Goal: Information Seeking & Learning: Learn about a topic

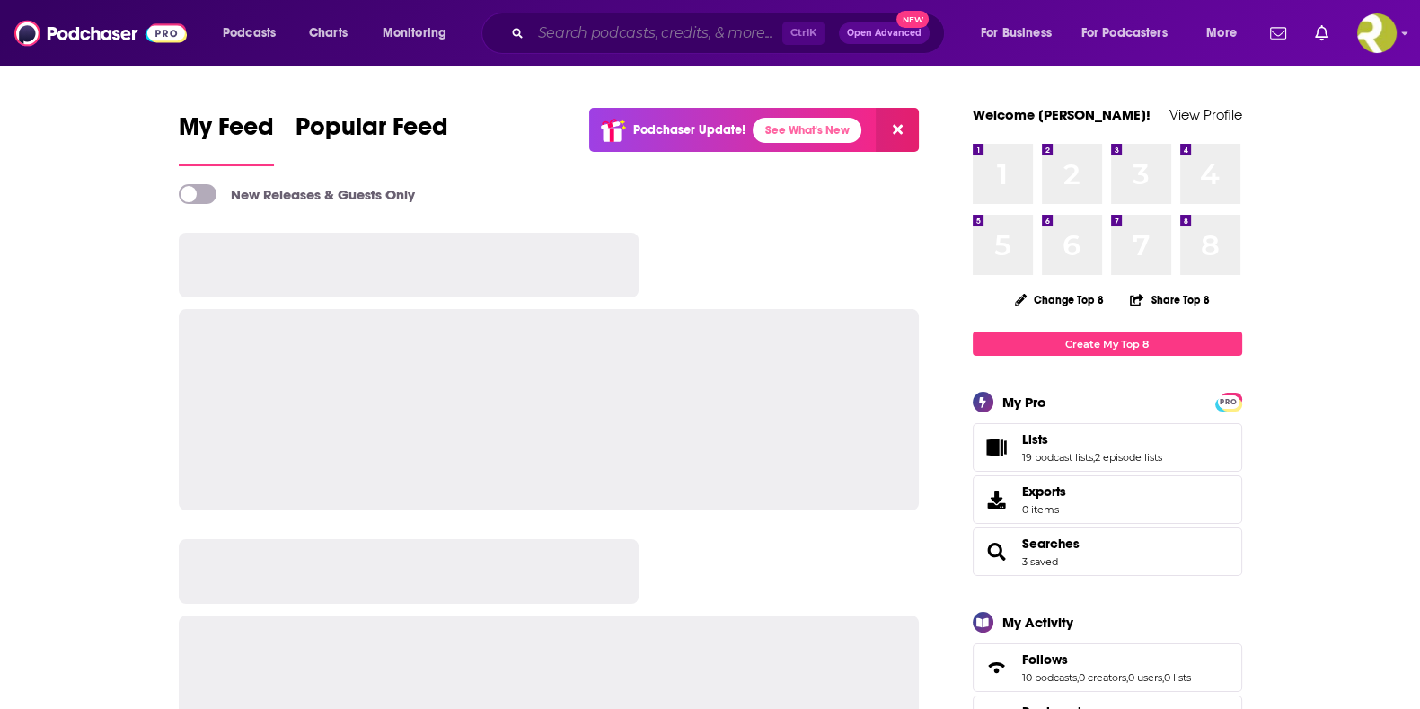
click at [622, 25] on input "Search podcasts, credits, & more..." at bounding box center [657, 33] width 252 height 29
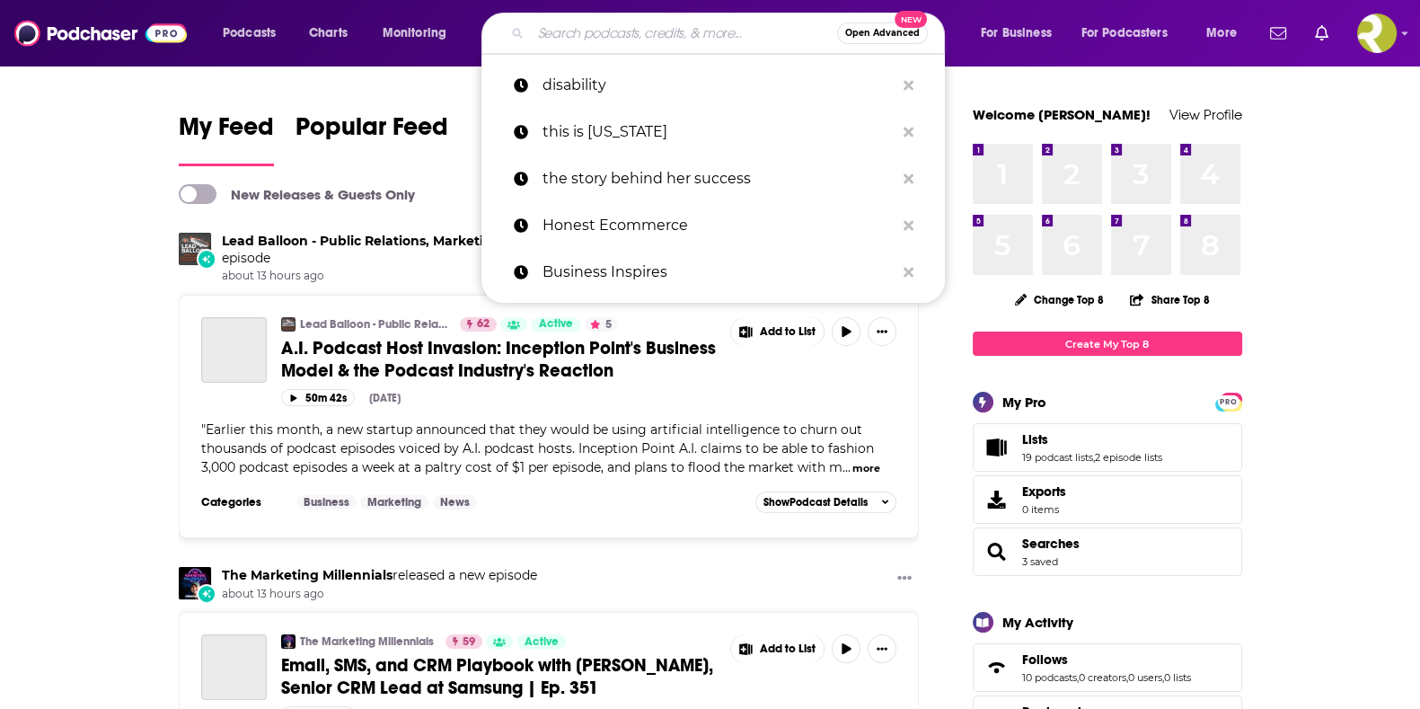
paste input "“Lucky’s Show Me Your KC"
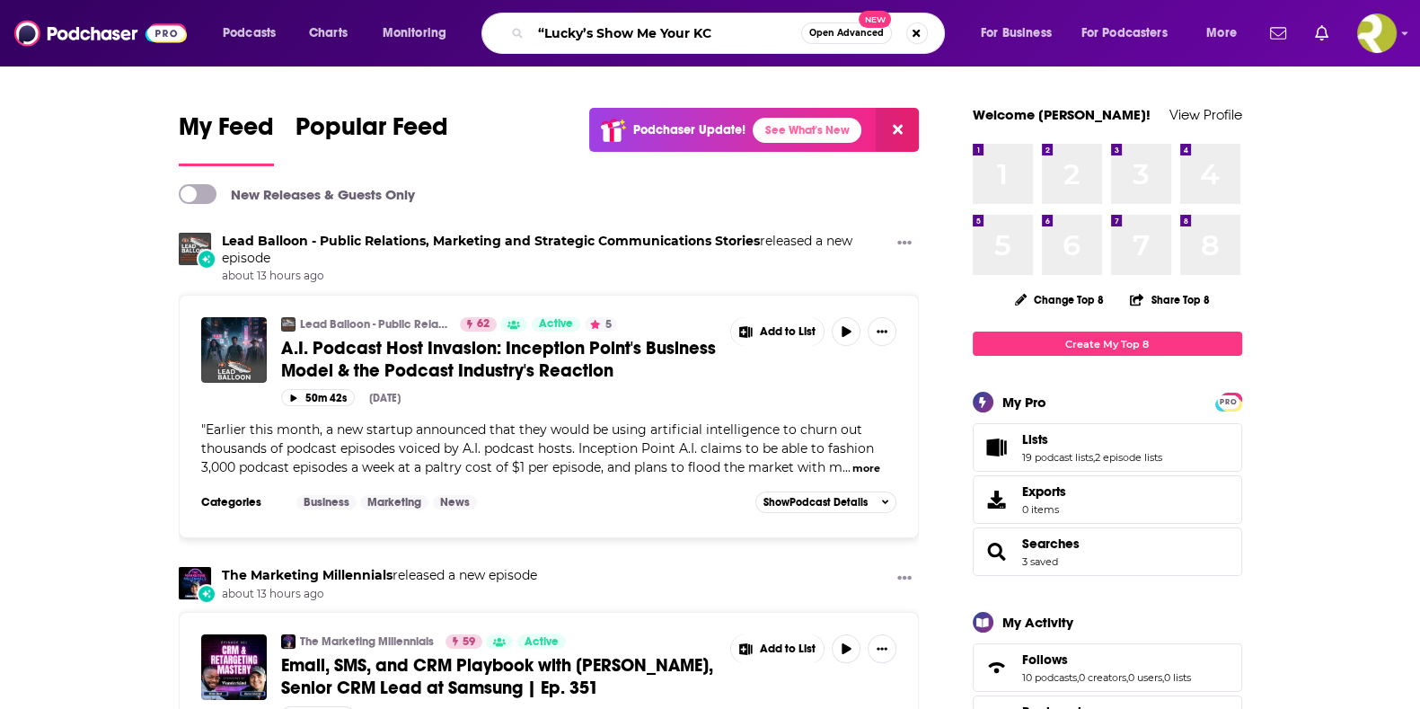
click at [543, 29] on input "“Lucky’s Show Me Your KC" at bounding box center [666, 33] width 270 height 29
type input "Lucky’s Show Me Your KC"
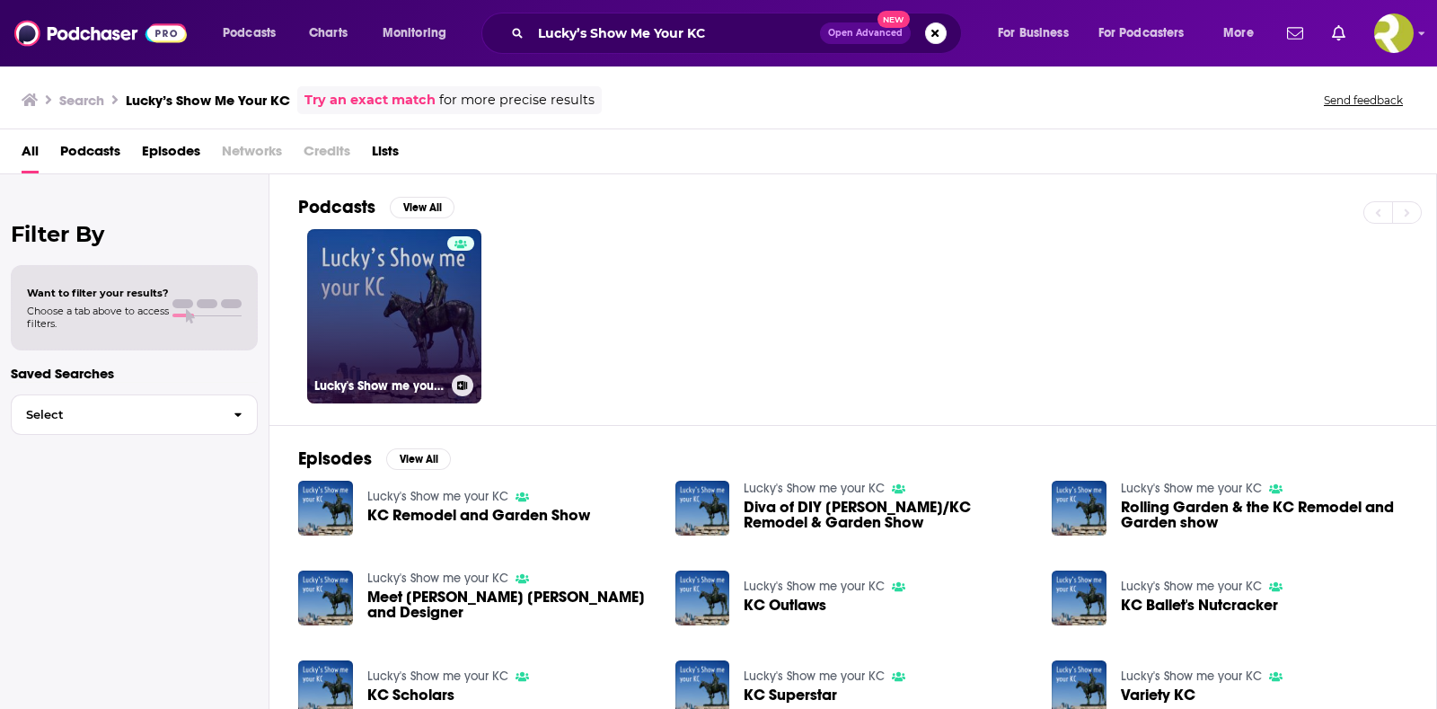
click at [371, 269] on link "Lucky's Show me your KC" at bounding box center [394, 316] width 174 height 174
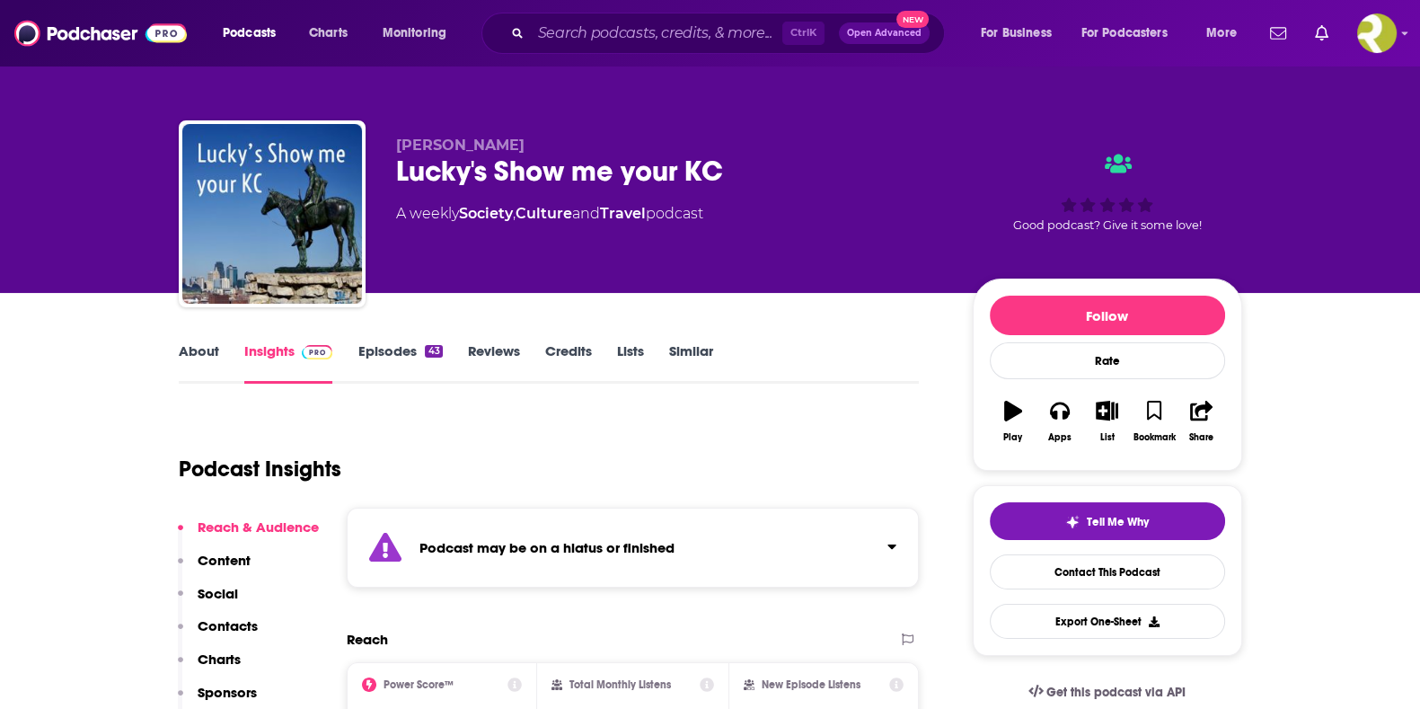
click at [279, 358] on link "Insights" at bounding box center [288, 362] width 89 height 41
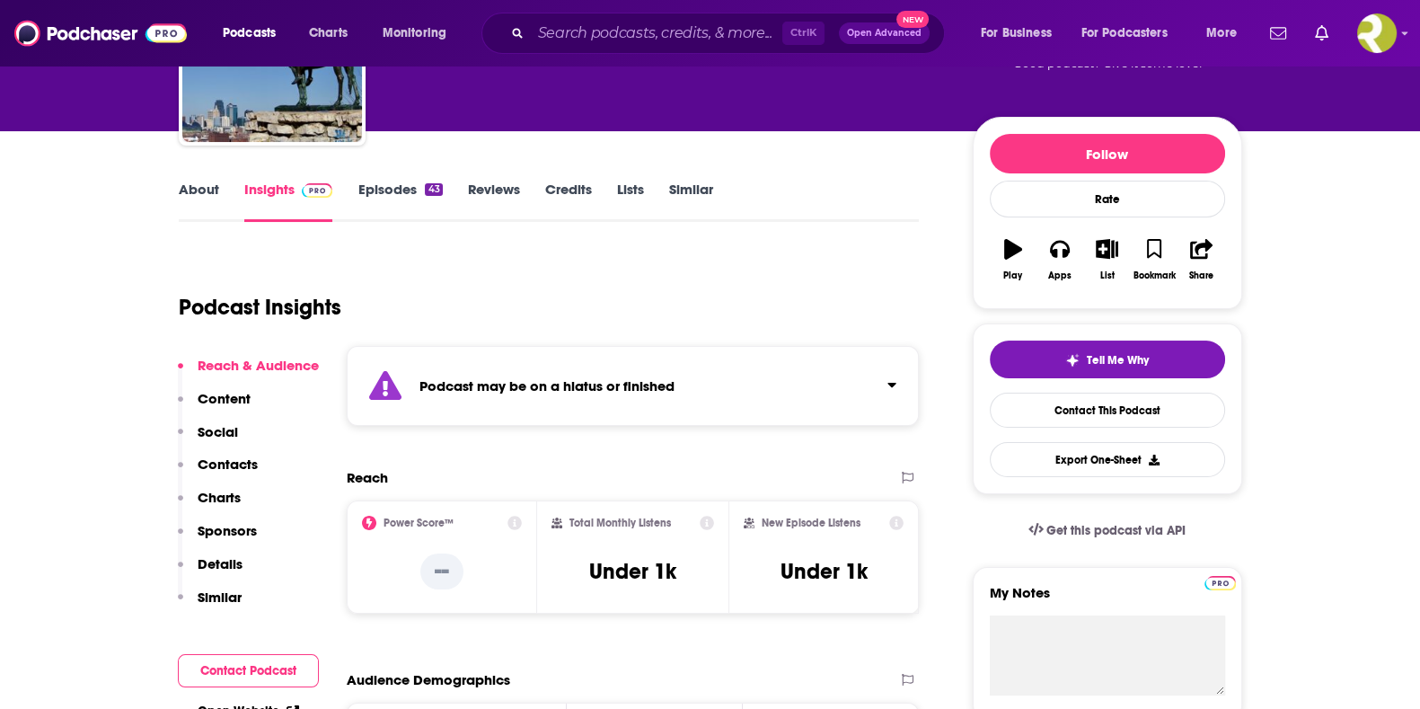
scroll to position [111, 0]
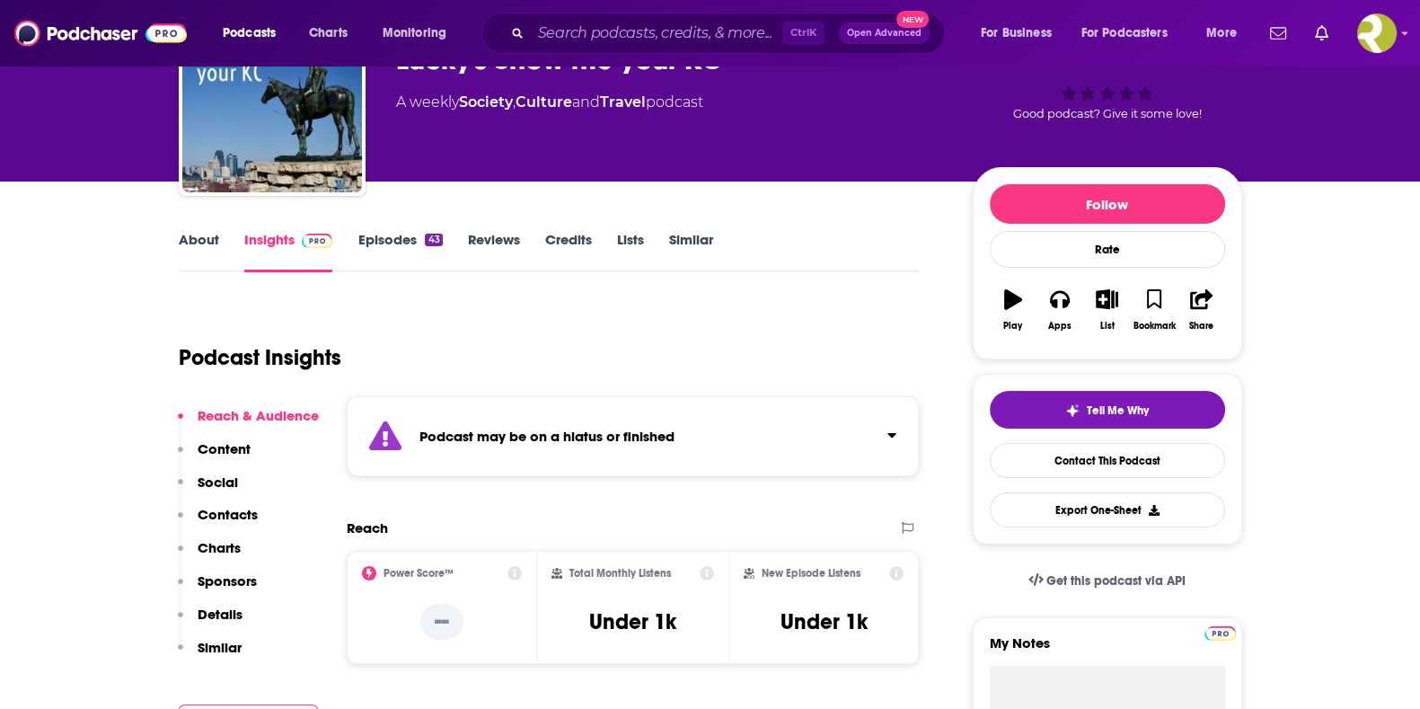
click at [386, 238] on link "Episodes 43" at bounding box center [400, 251] width 84 height 41
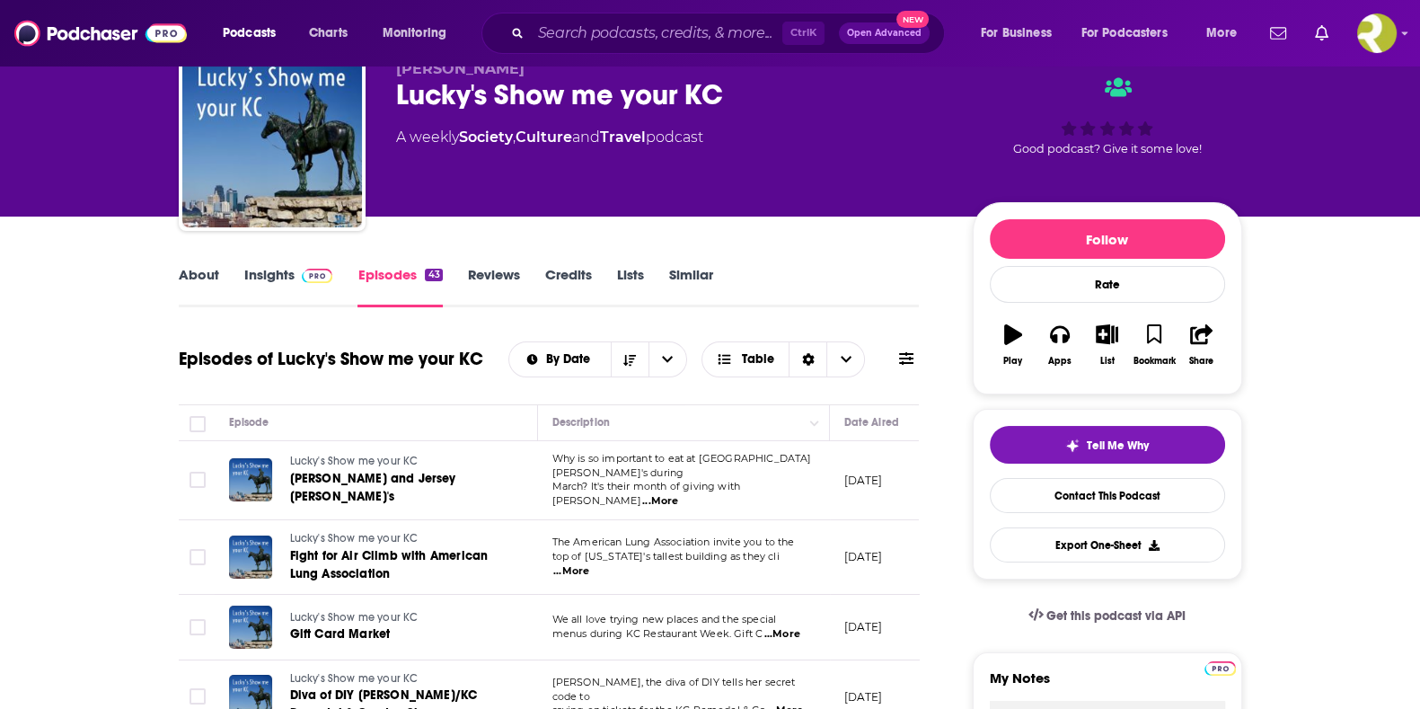
scroll to position [111, 0]
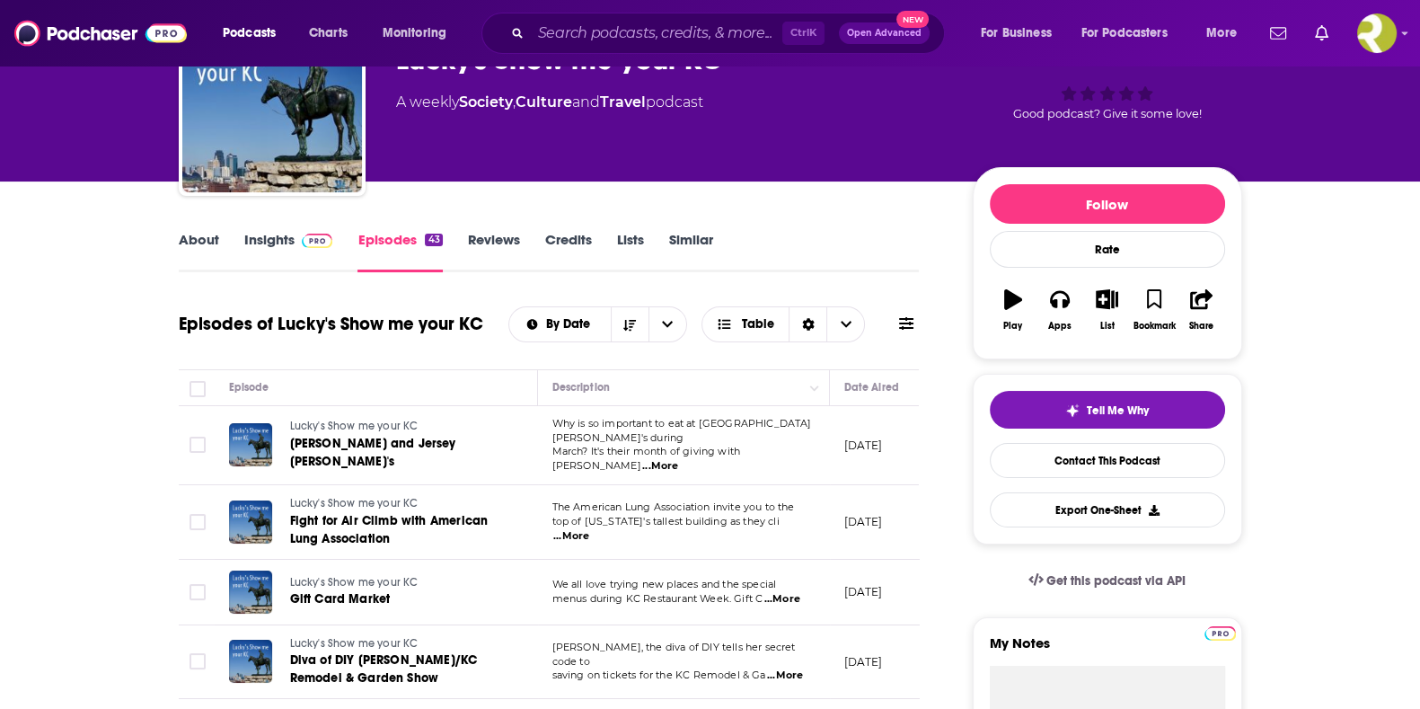
click at [281, 242] on link "Insights" at bounding box center [288, 251] width 89 height 41
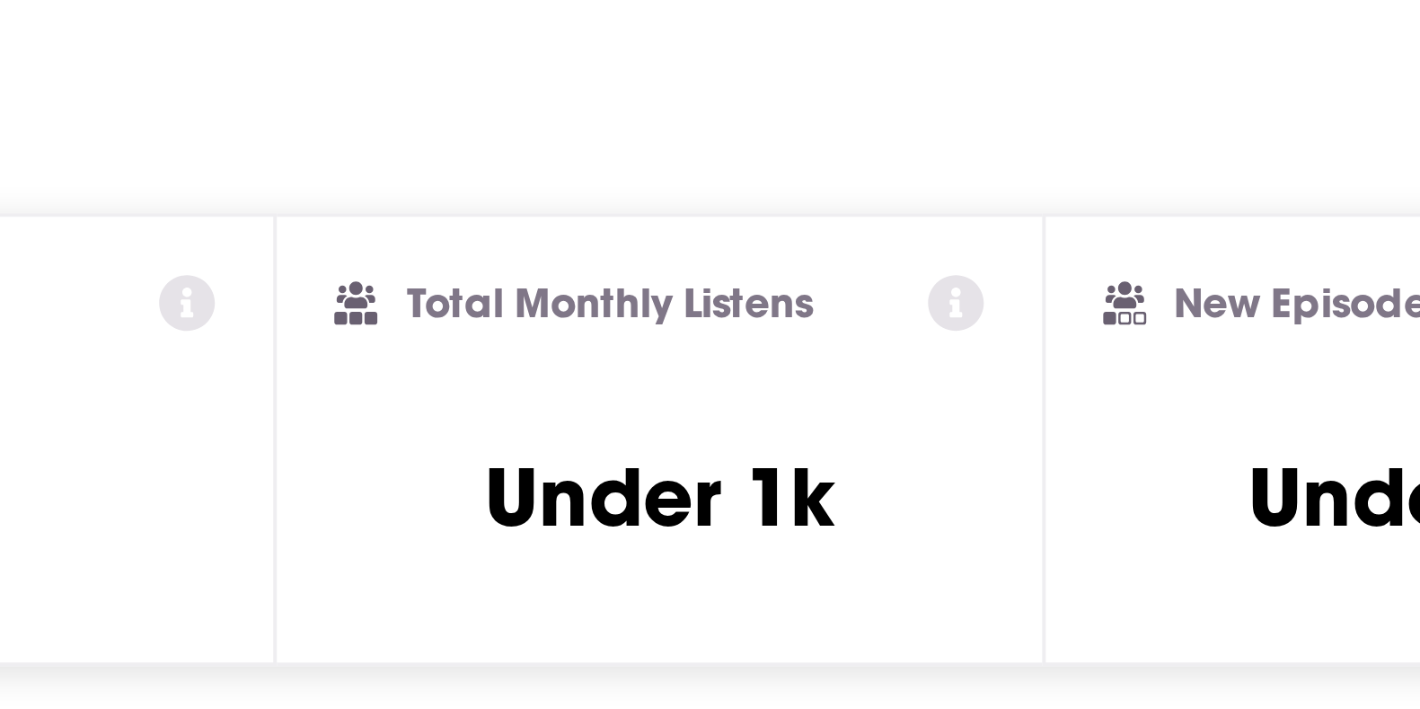
scroll to position [288, 0]
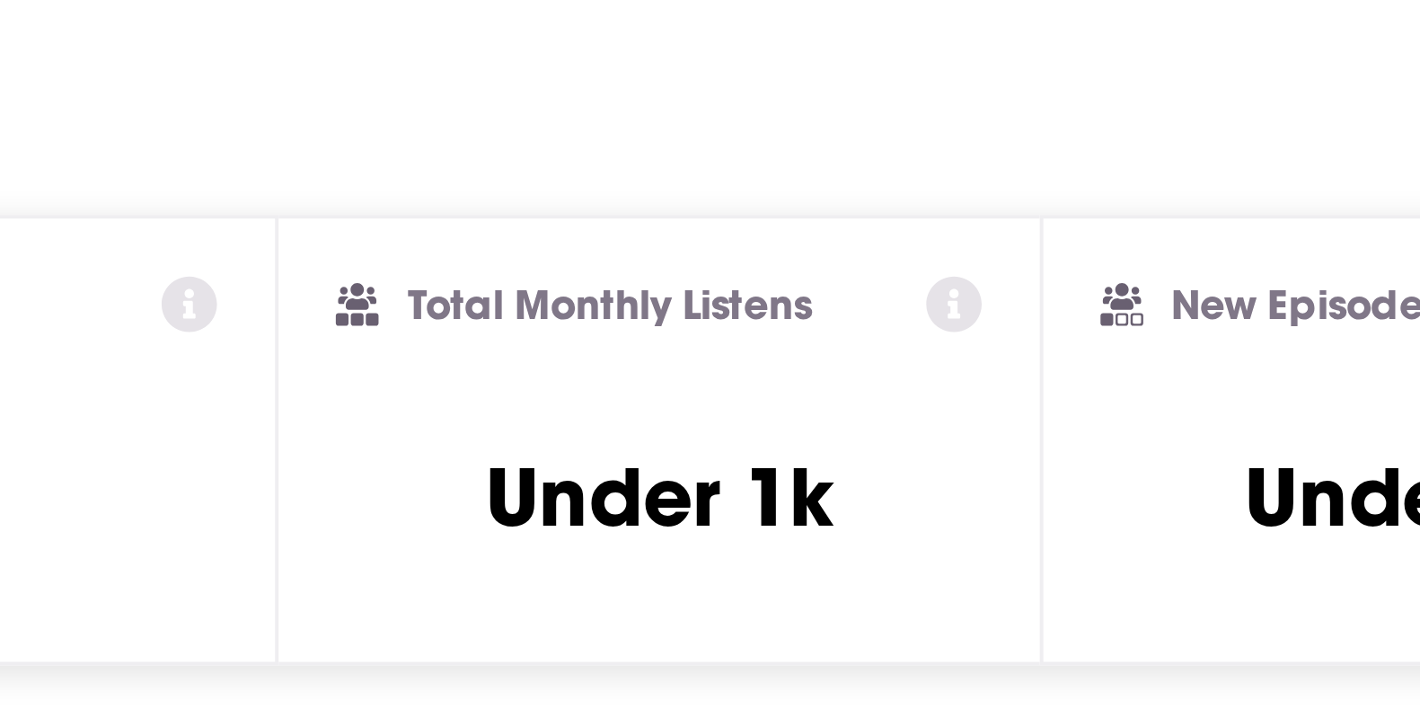
click at [710, 356] on div "Reach" at bounding box center [615, 350] width 536 height 17
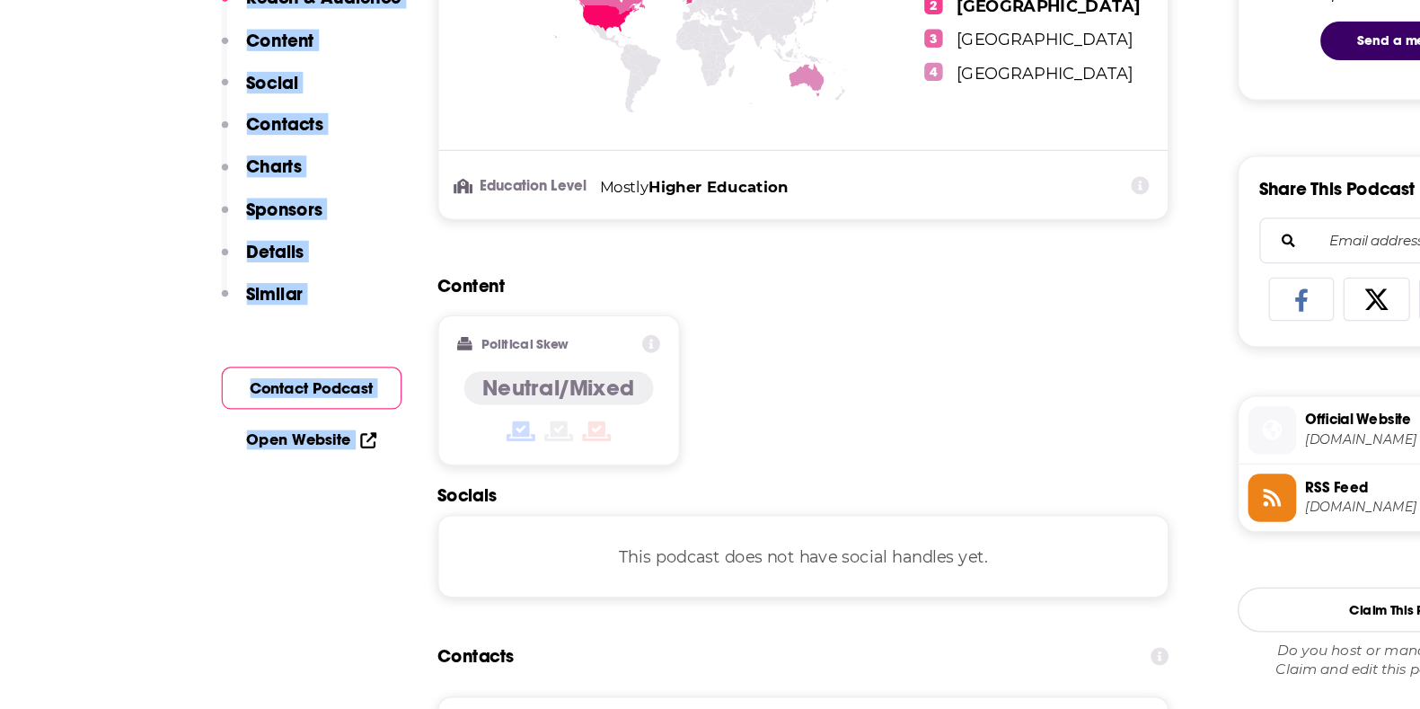
scroll to position [920, 0]
